Goal: Task Accomplishment & Management: Manage account settings

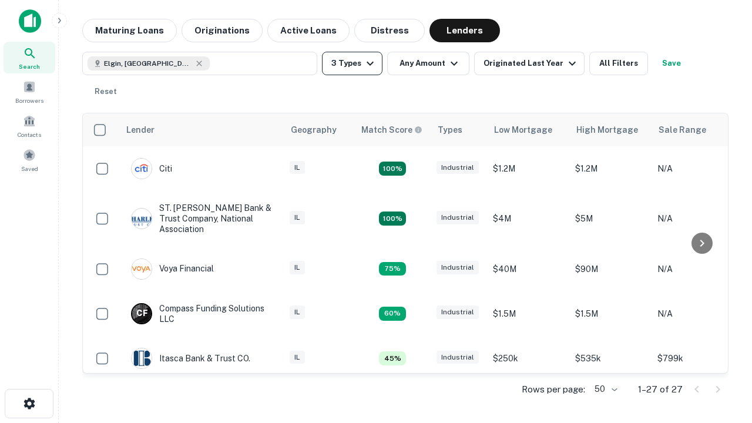
click at [352, 63] on button "3 Types" at bounding box center [352, 63] width 60 height 23
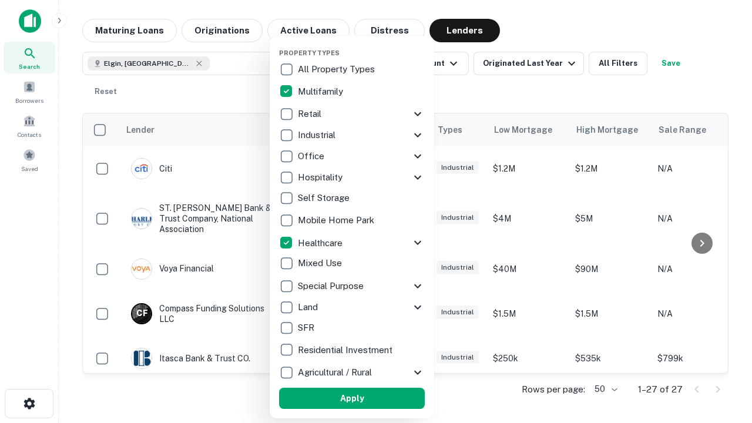
click at [352, 398] on button "Apply" at bounding box center [352, 398] width 146 height 21
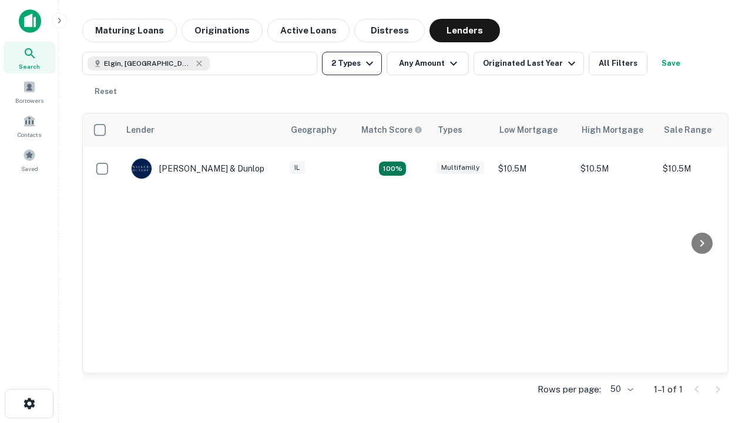
click at [352, 63] on button "2 Types" at bounding box center [352, 63] width 60 height 23
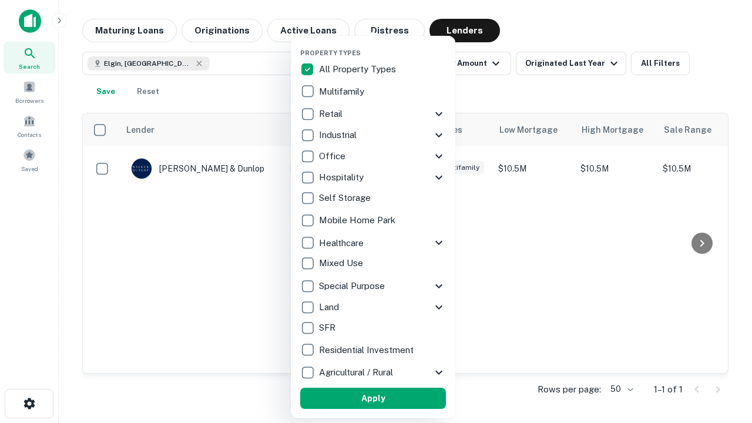
click at [373, 398] on button "Apply" at bounding box center [373, 398] width 146 height 21
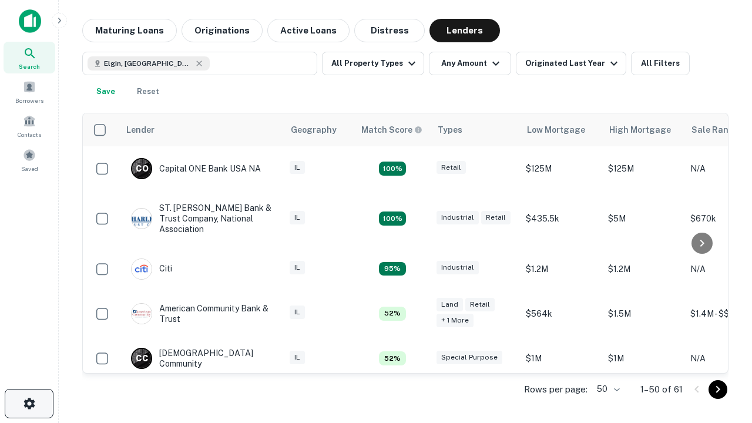
click at [29, 403] on icon "button" at bounding box center [29, 403] width 14 height 14
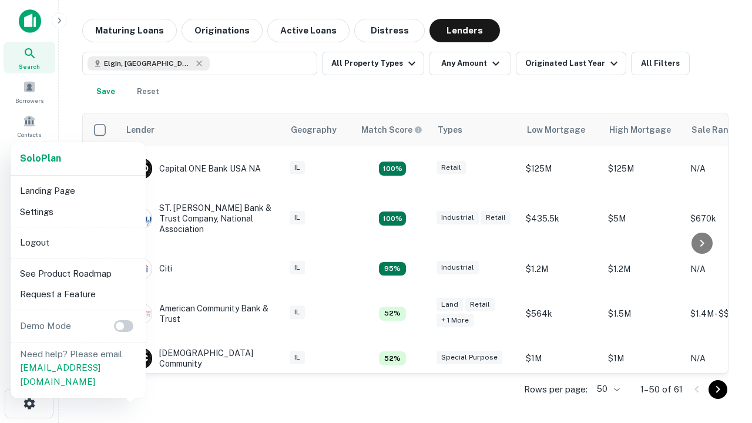
click at [78, 242] on li "Logout" at bounding box center [78, 242] width 126 height 21
